Goal: Information Seeking & Learning: Find specific fact

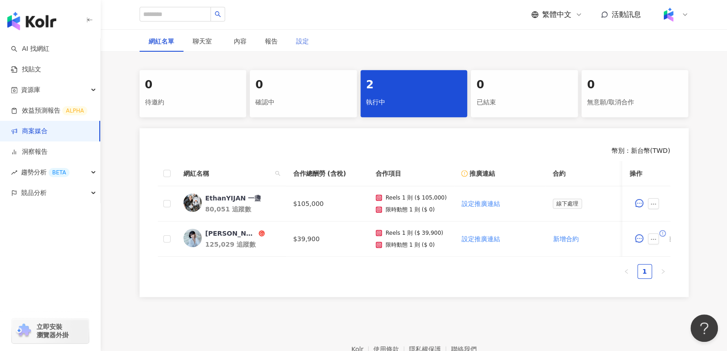
scroll to position [155, 0]
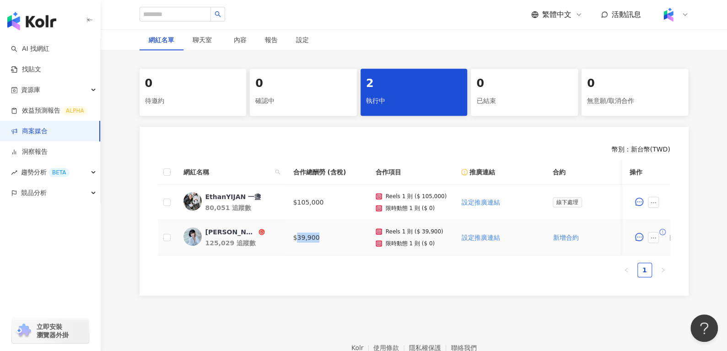
drag, startPoint x: 296, startPoint y: 238, endPoint x: 326, endPoint y: 239, distance: 29.8
click at [326, 239] on td "$39,900" at bounding box center [327, 237] width 82 height 35
copy td "39,900"
click at [221, 228] on div "[PERSON_NAME]" at bounding box center [230, 231] width 51 height 9
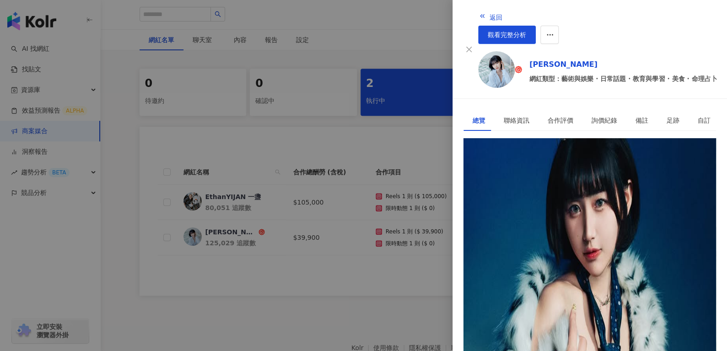
click at [488, 10] on div "返回 觀看完整分析" at bounding box center [597, 25] width 239 height 37
click at [490, 16] on span "返回" at bounding box center [496, 17] width 13 height 7
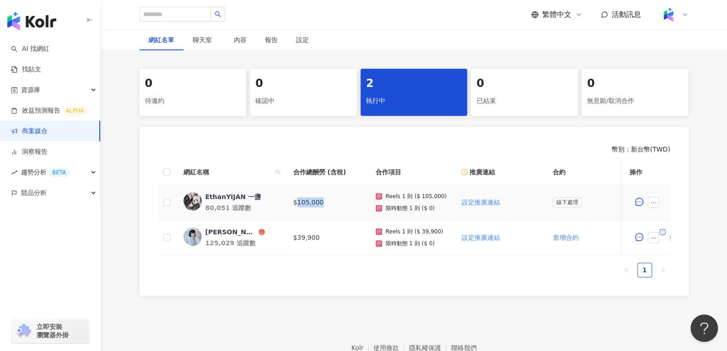
drag, startPoint x: 296, startPoint y: 205, endPoint x: 346, endPoint y: 207, distance: 50.4
click at [346, 207] on td "$105,000" at bounding box center [327, 202] width 82 height 35
copy td "105,000"
click at [243, 194] on div "EthanYIJAN 一盞" at bounding box center [233, 196] width 56 height 9
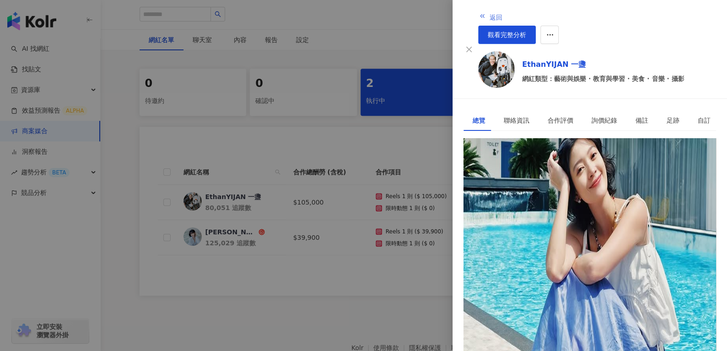
click at [490, 14] on span "返回" at bounding box center [496, 17] width 13 height 7
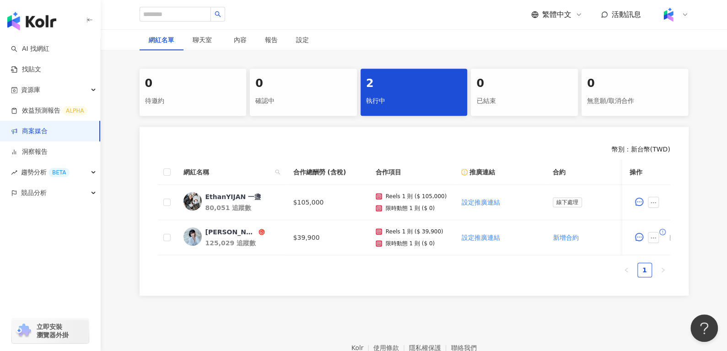
scroll to position [0, 0]
